Goal: Task Accomplishment & Management: Manage account settings

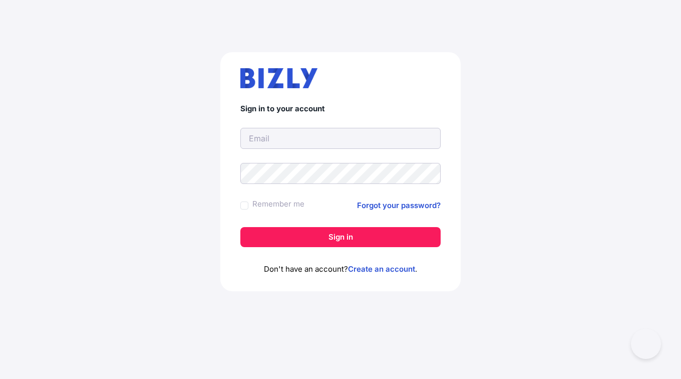
type input "[PERSON_NAME][EMAIL_ADDRESS][DOMAIN_NAME]"
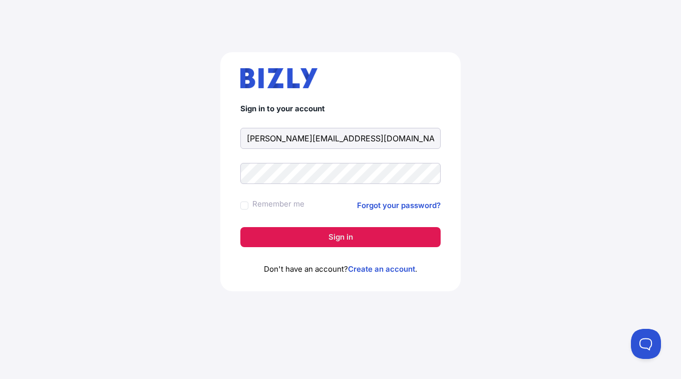
click at [329, 235] on button "Sign in" at bounding box center [340, 237] width 200 height 20
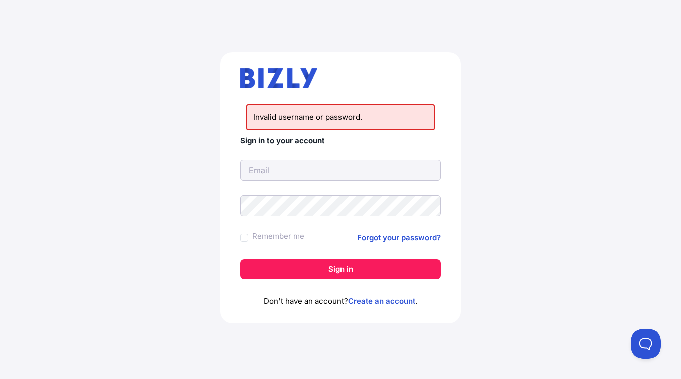
click at [296, 170] on input "text" at bounding box center [340, 170] width 200 height 21
type input "[PERSON_NAME][EMAIL_ADDRESS][DOMAIN_NAME]"
click at [380, 238] on link "Forgot your password?" at bounding box center [399, 237] width 84 height 12
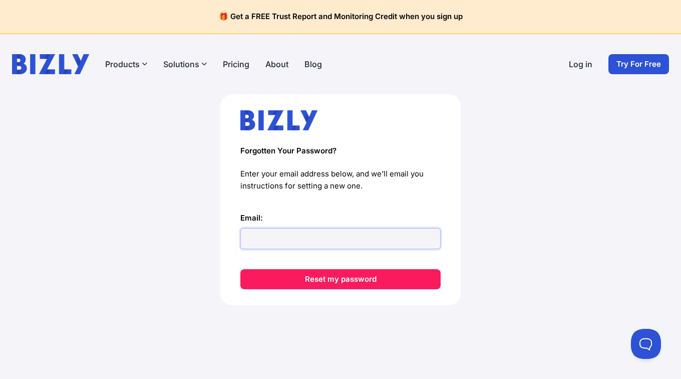
click at [269, 238] on input "Email:" at bounding box center [340, 238] width 200 height 21
type input "[PERSON_NAME][EMAIL_ADDRESS][DOMAIN_NAME]"
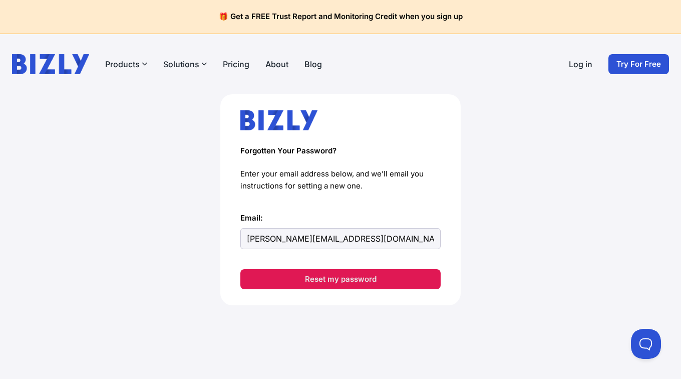
click at [339, 277] on button "Reset my password" at bounding box center [340, 279] width 200 height 20
